Goal: Complete application form

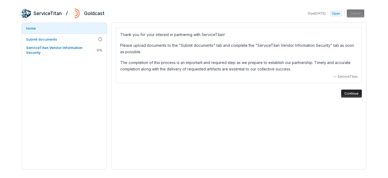
click at [357, 93] on button "Continue" at bounding box center [351, 94] width 21 height 8
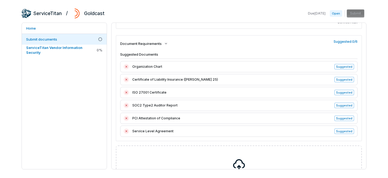
scroll to position [85, 0]
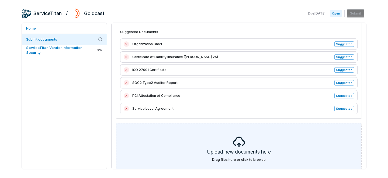
click at [242, 140] on icon at bounding box center [239, 142] width 12 height 11
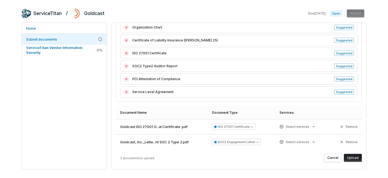
scroll to position [101, 0]
click at [351, 157] on button "Upload" at bounding box center [353, 158] width 18 height 8
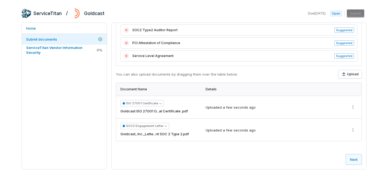
scroll to position [143, 0]
click at [165, 127] on button "SOC2 Engagement Letter" at bounding box center [144, 126] width 49 height 6
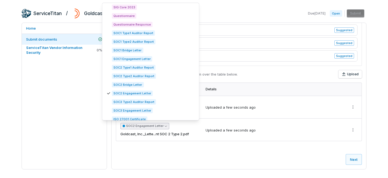
scroll to position [117, 0]
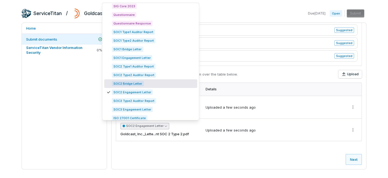
click at [133, 82] on span "SOC2 Bridge Letter" at bounding box center [128, 83] width 32 height 5
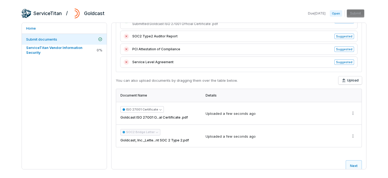
scroll to position [143, 0]
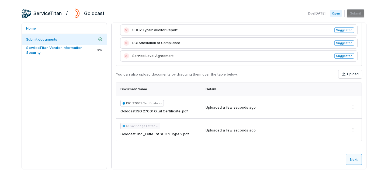
click at [349, 159] on button "Next" at bounding box center [354, 159] width 16 height 11
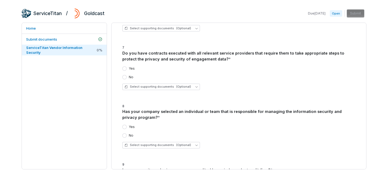
scroll to position [1613, 0]
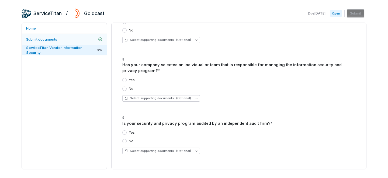
click at [55, 36] on link "Submit documents" at bounding box center [64, 39] width 85 height 11
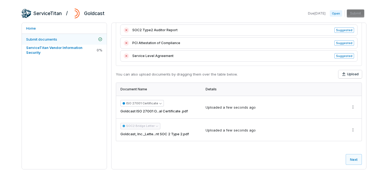
scroll to position [143, 0]
click at [347, 75] on button "Upload" at bounding box center [349, 74] width 23 height 8
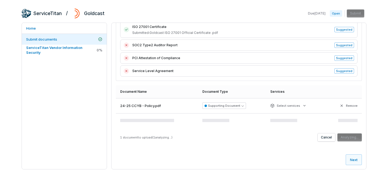
scroll to position [127, 0]
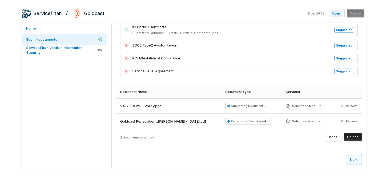
click at [244, 107] on button "Supporting Document" at bounding box center [247, 106] width 44 height 6
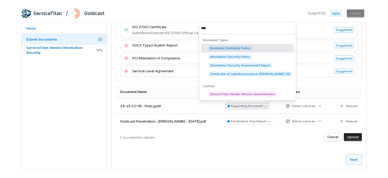
scroll to position [0, 0]
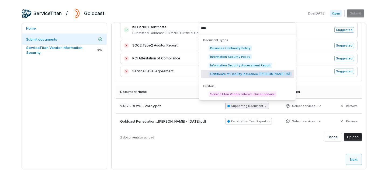
type input "****"
click at [227, 73] on span "Certificate of Liability Insurance ([PERSON_NAME] 25)" at bounding box center [250, 73] width 83 height 5
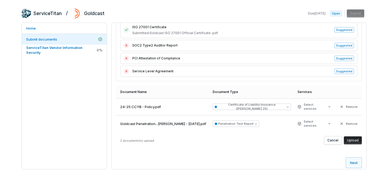
click at [354, 137] on button "Upload" at bounding box center [353, 141] width 18 height 8
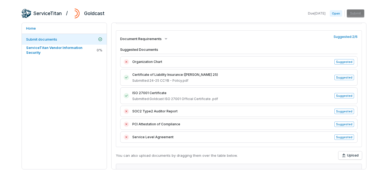
scroll to position [65, 0]
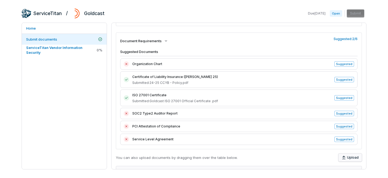
click at [348, 157] on button "Upload" at bounding box center [349, 158] width 23 height 8
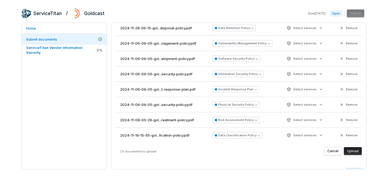
scroll to position [224, 0]
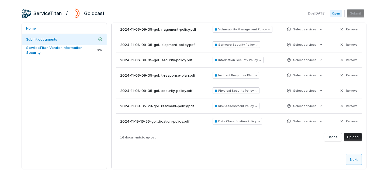
click at [354, 138] on button "Upload" at bounding box center [353, 137] width 18 height 8
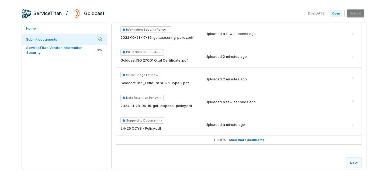
scroll to position [220, 0]
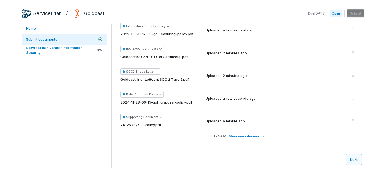
click at [160, 117] on icon "button" at bounding box center [161, 117] width 2 height 2
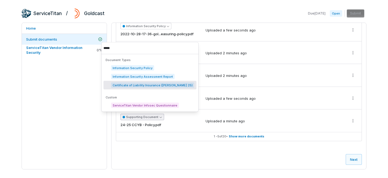
type input "*****"
click at [138, 83] on span "Certificate of Liability Insurance ([PERSON_NAME] 25)" at bounding box center [152, 85] width 83 height 5
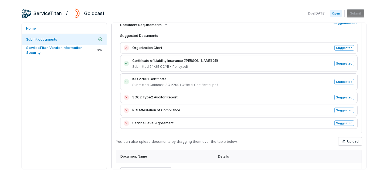
scroll to position [83, 0]
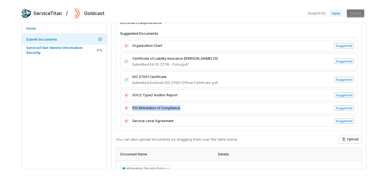
drag, startPoint x: 179, startPoint y: 108, endPoint x: 132, endPoint y: 109, distance: 47.2
click at [132, 109] on span "PCI Attestation of Compliance" at bounding box center [231, 108] width 199 height 5
copy span "PCI Attestation of Compliance"
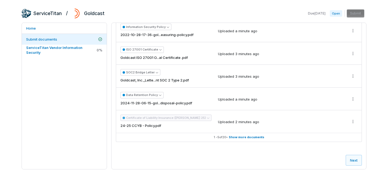
scroll to position [226, 0]
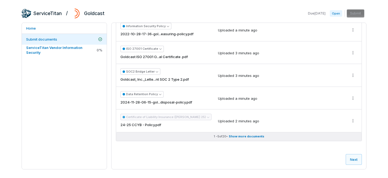
click at [237, 135] on span "Show more documents" at bounding box center [247, 137] width 36 height 4
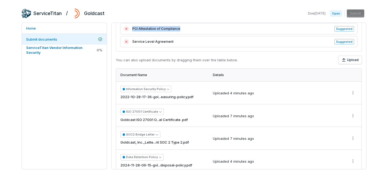
scroll to position [145, 0]
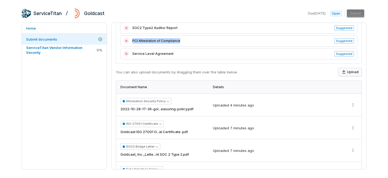
click at [351, 73] on button "Upload" at bounding box center [349, 72] width 23 height 8
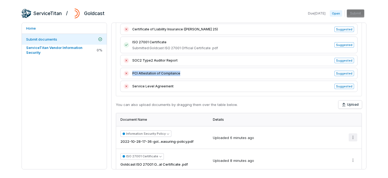
scroll to position [118, 0]
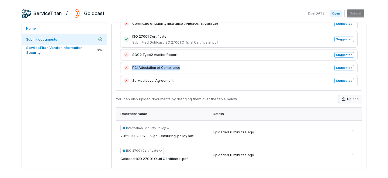
click at [350, 99] on button "Upload" at bounding box center [349, 99] width 23 height 8
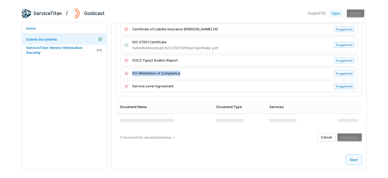
scroll to position [112, 0]
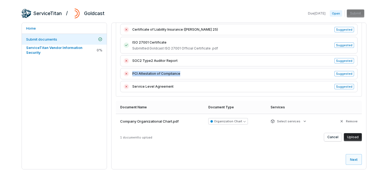
click at [353, 137] on button "Upload" at bounding box center [353, 137] width 18 height 8
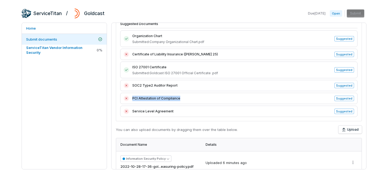
scroll to position [93, 0]
click at [183, 87] on span "SOC2 Type2 Auditor Report" at bounding box center [231, 85] width 199 height 5
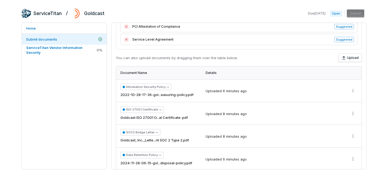
scroll to position [160, 0]
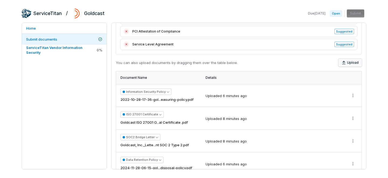
click at [344, 63] on icon "button" at bounding box center [344, 63] width 4 height 4
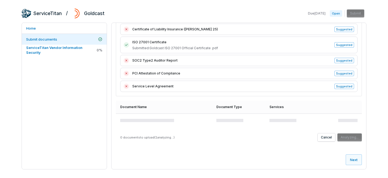
scroll to position [117, 0]
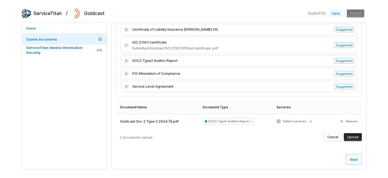
click at [355, 134] on button "Upload" at bounding box center [353, 137] width 18 height 8
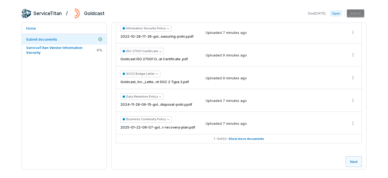
scroll to position [229, 0]
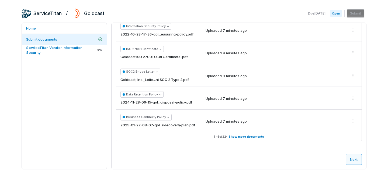
click at [356, 160] on button "Next" at bounding box center [354, 159] width 16 height 11
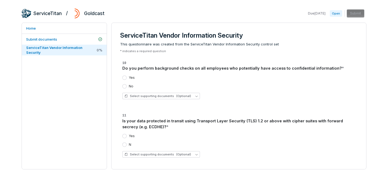
click at [123, 77] on button "Yes" at bounding box center [124, 78] width 4 height 4
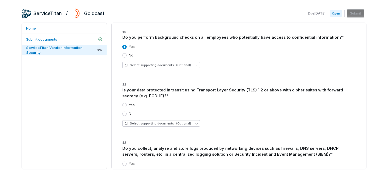
scroll to position [40, 0]
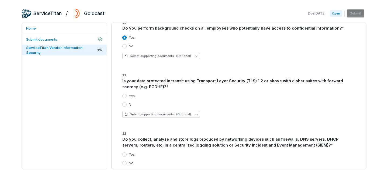
click at [124, 95] on button "Yes" at bounding box center [124, 96] width 4 height 4
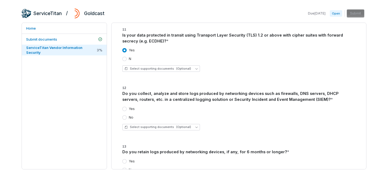
scroll to position [92, 0]
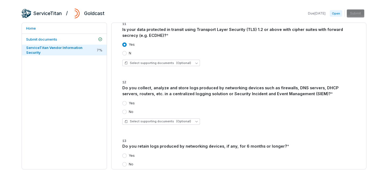
click at [127, 104] on div "Yes" at bounding box center [128, 103] width 12 height 4
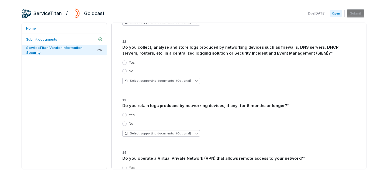
scroll to position [134, 0]
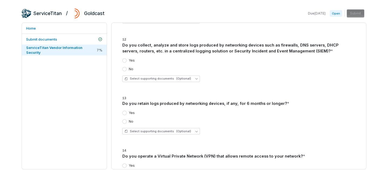
click at [124, 60] on button "Yes" at bounding box center [124, 60] width 4 height 4
click at [123, 112] on button "Yes" at bounding box center [124, 113] width 4 height 4
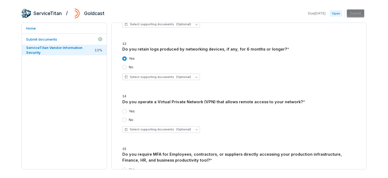
scroll to position [197, 0]
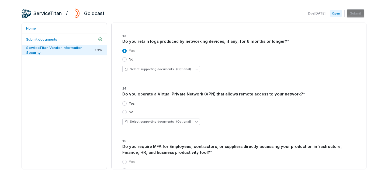
click at [125, 103] on button "Yes" at bounding box center [124, 104] width 4 height 4
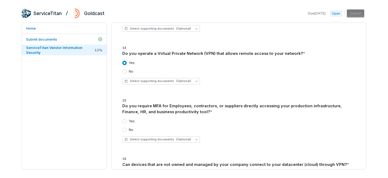
scroll to position [246, 0]
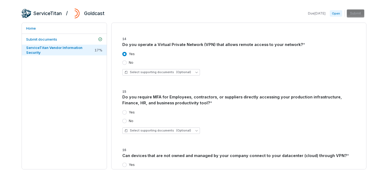
click at [126, 109] on div "Yes No Select supporting documents (Optional)" at bounding box center [238, 122] width 233 height 32
click at [125, 113] on button "Yes" at bounding box center [124, 112] width 4 height 4
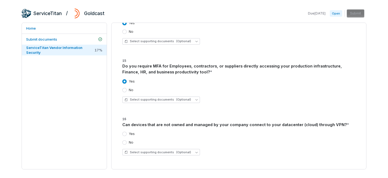
scroll to position [289, 0]
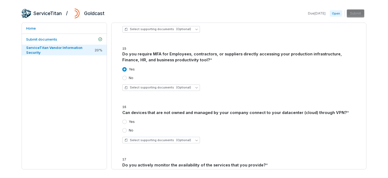
click at [125, 119] on div "Yes No Select supporting documents (Optional)" at bounding box center [238, 132] width 233 height 32
click at [125, 130] on button "No" at bounding box center [124, 131] width 4 height 4
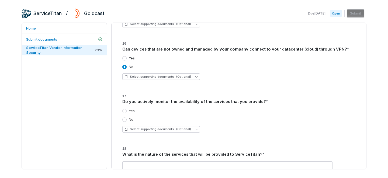
scroll to position [355, 0]
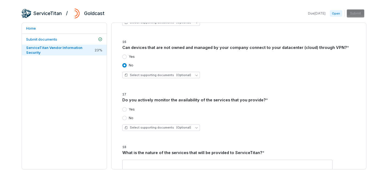
click at [125, 57] on button "Yes" at bounding box center [124, 57] width 4 height 4
click at [126, 108] on button "Yes" at bounding box center [124, 110] width 4 height 4
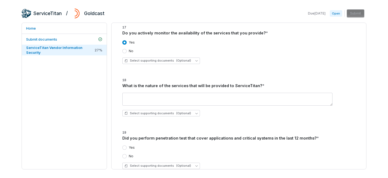
scroll to position [422, 0]
click at [130, 99] on textarea at bounding box center [227, 99] width 210 height 13
paste textarea "**********"
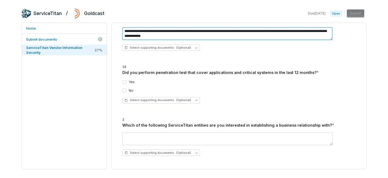
scroll to position [489, 0]
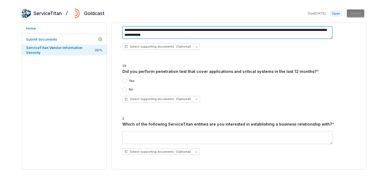
type textarea "**********"
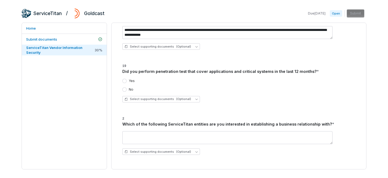
click at [125, 80] on button "Yes" at bounding box center [124, 81] width 4 height 4
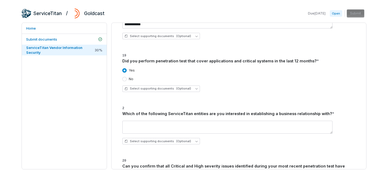
scroll to position [510, 0]
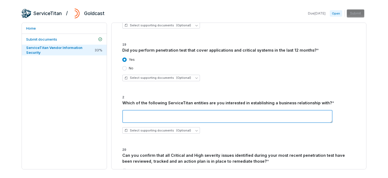
click at [149, 113] on textarea at bounding box center [227, 116] width 210 height 13
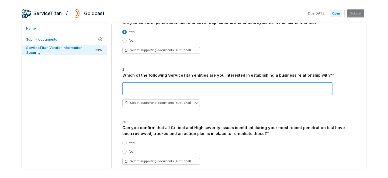
scroll to position [538, 0]
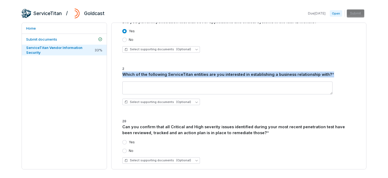
drag, startPoint x: 123, startPoint y: 74, endPoint x: 339, endPoint y: 92, distance: 216.0
click at [339, 92] on div "2 Which of the following ServiceTitan entities are you interested in establishi…" at bounding box center [238, 88] width 233 height 44
copy div "Which of the following ServiceTitan entities are you interested in establishing…"
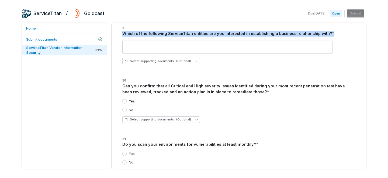
scroll to position [598, 0]
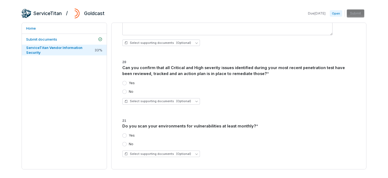
click at [126, 84] on button "Yes" at bounding box center [124, 83] width 4 height 4
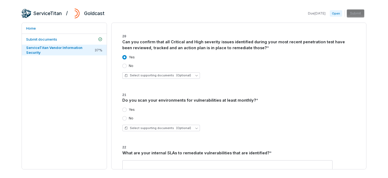
scroll to position [624, 0]
click at [125, 109] on button "Yes" at bounding box center [124, 110] width 4 height 4
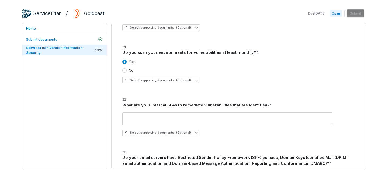
scroll to position [672, 0]
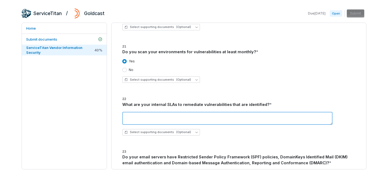
click at [155, 117] on textarea at bounding box center [227, 118] width 210 height 13
paste textarea "**********"
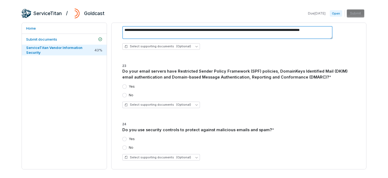
scroll to position [776, 0]
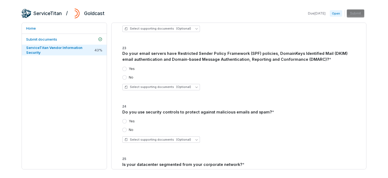
type textarea "**********"
click at [179, 59] on div "Do your email servers have Restricted Sender Policy Framework (SPF) policies, D…" at bounding box center [238, 57] width 233 height 12
click at [124, 69] on button "Yes" at bounding box center [124, 69] width 4 height 4
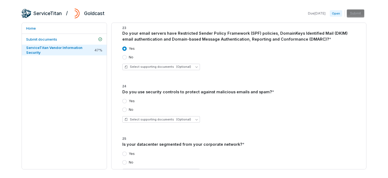
scroll to position [796, 0]
click at [131, 101] on label "Yes" at bounding box center [132, 101] width 6 height 4
click at [127, 101] on button "Yes" at bounding box center [124, 101] width 4 height 4
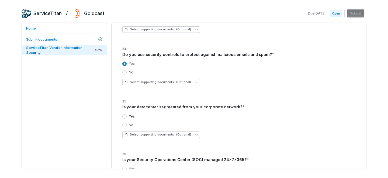
scroll to position [837, 0]
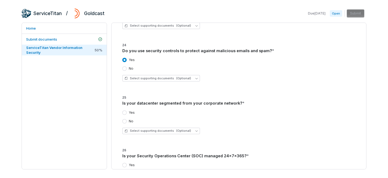
click at [126, 112] on button "Yes" at bounding box center [124, 113] width 4 height 4
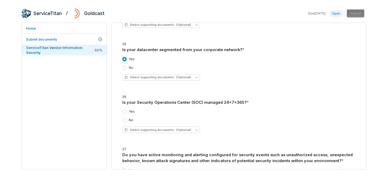
scroll to position [892, 0]
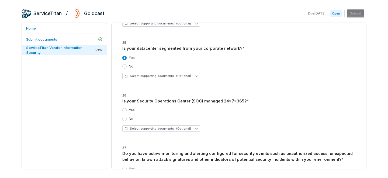
click at [126, 110] on button "Yes" at bounding box center [124, 110] width 4 height 4
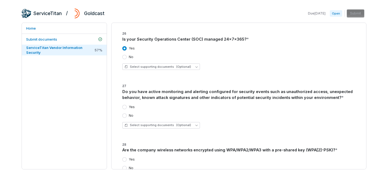
scroll to position [959, 0]
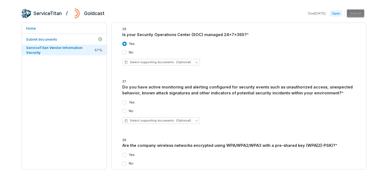
click at [129, 103] on label "Yes" at bounding box center [132, 103] width 6 height 4
click at [127, 103] on button "Yes" at bounding box center [124, 103] width 4 height 4
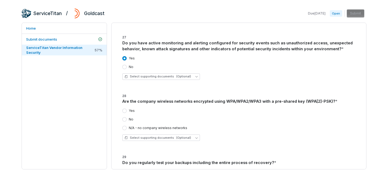
scroll to position [1008, 0]
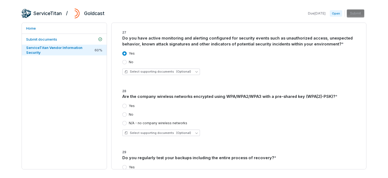
click at [131, 106] on label "Yes" at bounding box center [132, 106] width 6 height 4
click at [127, 106] on button "Yes" at bounding box center [124, 106] width 4 height 4
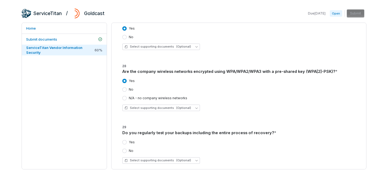
scroll to position [1050, 0]
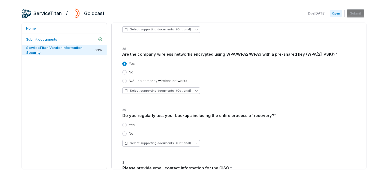
click at [134, 126] on div "Yes" at bounding box center [238, 125] width 233 height 4
click at [125, 125] on button "Yes" at bounding box center [124, 125] width 4 height 4
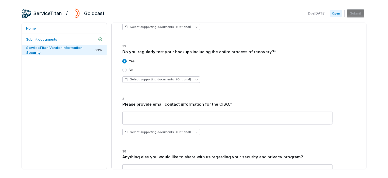
scroll to position [1114, 0]
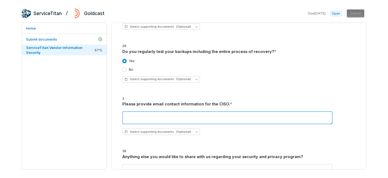
click at [126, 118] on textarea at bounding box center [227, 118] width 210 height 13
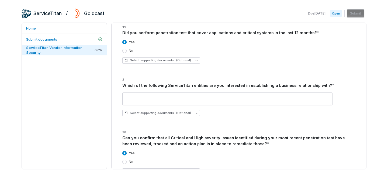
scroll to position [523, 0]
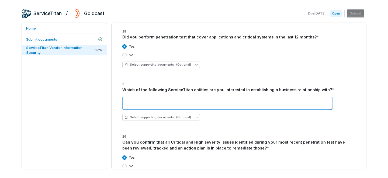
click at [168, 103] on textarea at bounding box center [227, 103] width 210 height 13
paste textarea "**********"
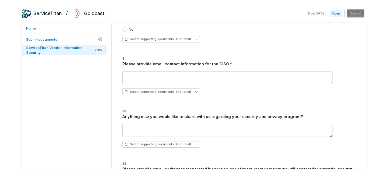
scroll to position [1154, 0]
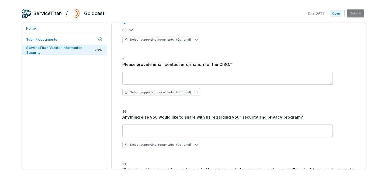
type textarea "**********"
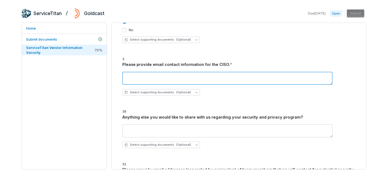
click at [153, 78] on textarea at bounding box center [227, 78] width 210 height 13
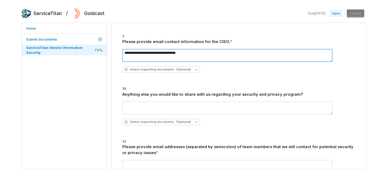
scroll to position [1184, 0]
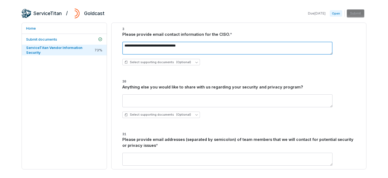
type textarea "**********"
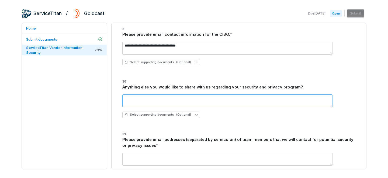
click at [166, 98] on textarea at bounding box center [227, 101] width 210 height 13
paste textarea "**********"
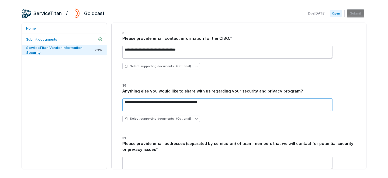
scroll to position [1183, 0]
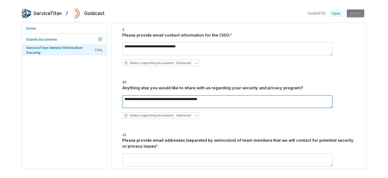
type textarea "**********"
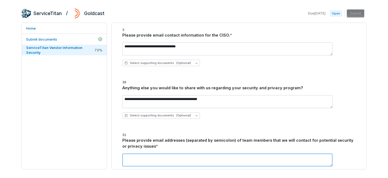
click at [180, 160] on textarea at bounding box center [227, 160] width 210 height 13
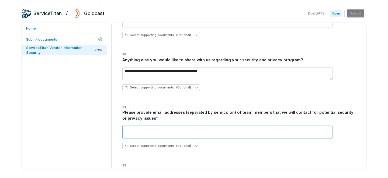
scroll to position [1221, 0]
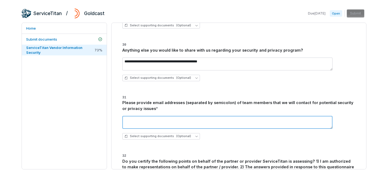
type textarea "*"
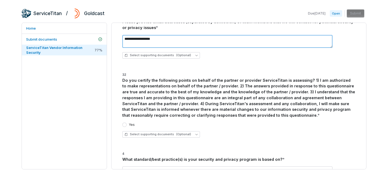
scroll to position [1312, 0]
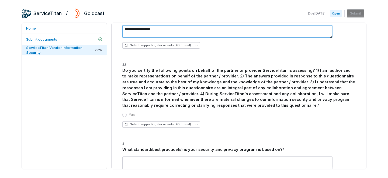
type textarea "**********"
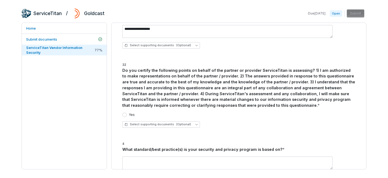
click at [207, 116] on div "Yes" at bounding box center [238, 115] width 233 height 4
click at [126, 115] on button "Yes" at bounding box center [124, 115] width 4 height 4
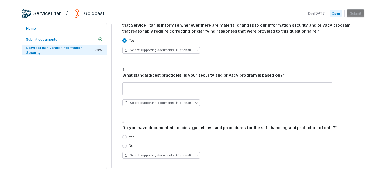
scroll to position [1390, 0]
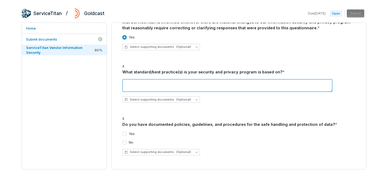
click at [168, 87] on textarea at bounding box center [227, 85] width 210 height 13
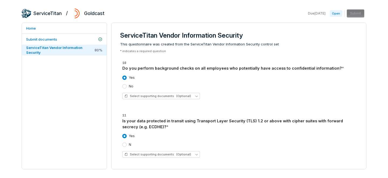
paste textarea "**********"
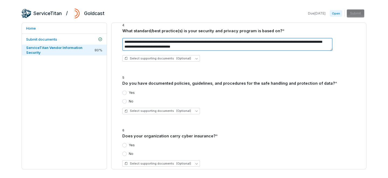
scroll to position [1432, 0]
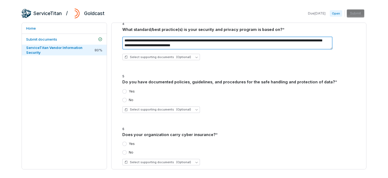
type textarea "**********"
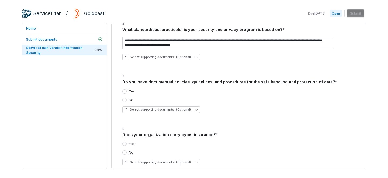
click at [164, 93] on div "Yes" at bounding box center [238, 91] width 233 height 4
click at [125, 91] on button "Yes" at bounding box center [124, 91] width 4 height 4
click at [125, 144] on button "Yes" at bounding box center [124, 144] width 4 height 4
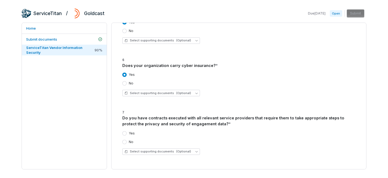
scroll to position [1515, 0]
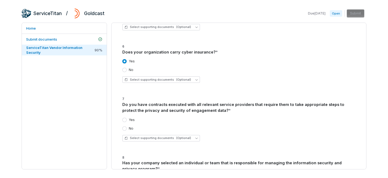
click at [125, 119] on button "Yes" at bounding box center [124, 120] width 4 height 4
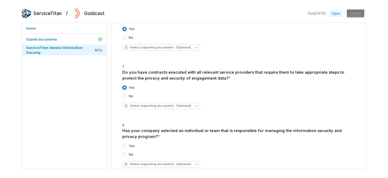
scroll to position [1561, 0]
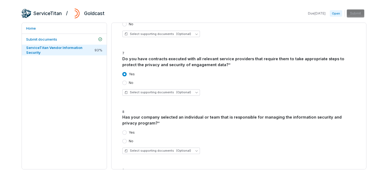
click at [125, 132] on button "Yes" at bounding box center [124, 133] width 4 height 4
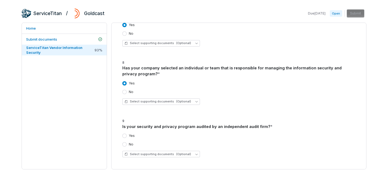
scroll to position [1613, 0]
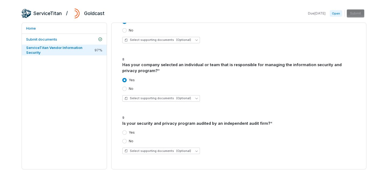
click at [124, 134] on button "Yes" at bounding box center [124, 133] width 4 height 4
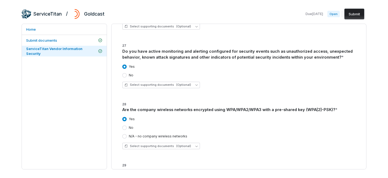
scroll to position [992, 0]
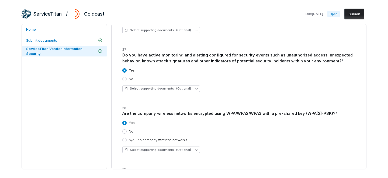
click at [358, 16] on button "Submit" at bounding box center [354, 14] width 20 height 11
